Goal: Navigation & Orientation: Understand site structure

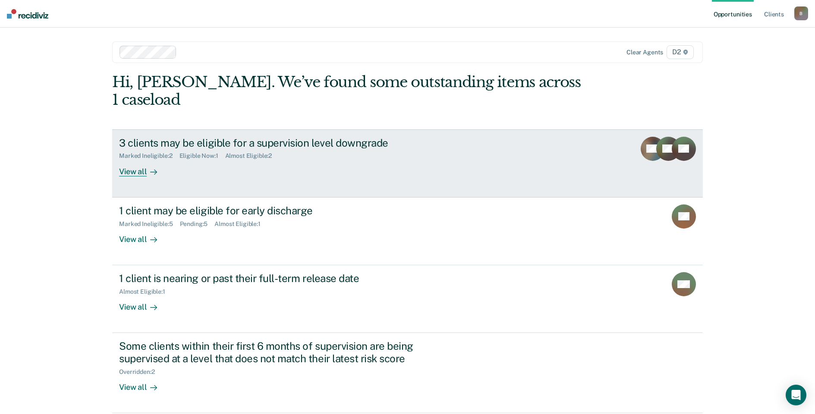
click at [131, 160] on div "View all" at bounding box center [143, 168] width 48 height 17
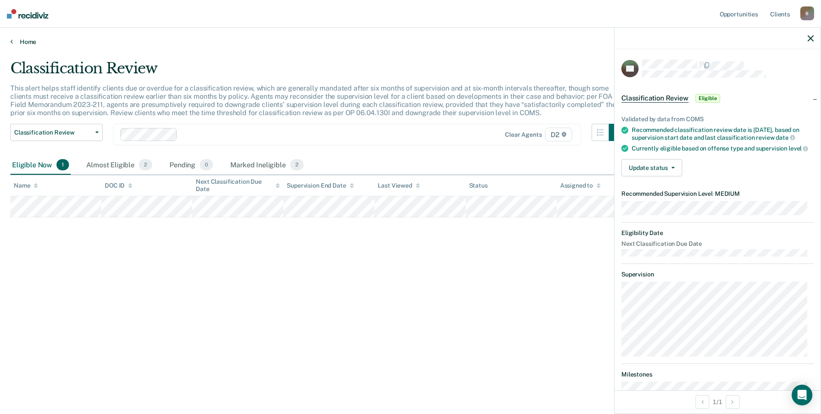
click at [31, 41] on link "Home" at bounding box center [410, 42] width 800 height 8
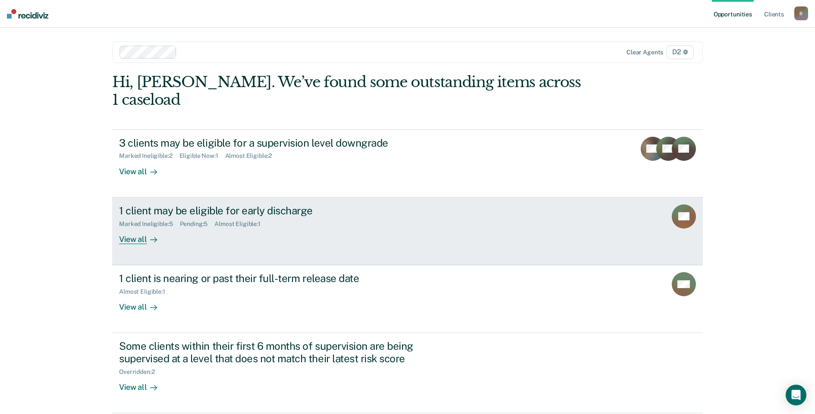
click at [127, 227] on div "View all" at bounding box center [143, 235] width 48 height 17
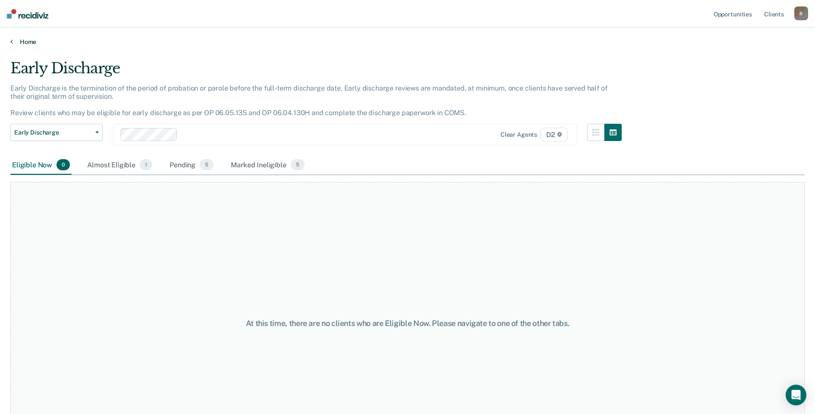
click at [22, 40] on link "Home" at bounding box center [407, 42] width 794 height 8
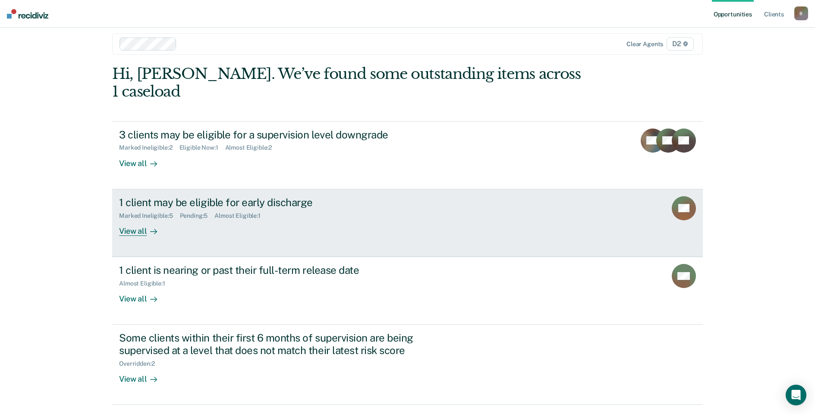
scroll to position [16, 0]
